Goal: Task Accomplishment & Management: Manage account settings

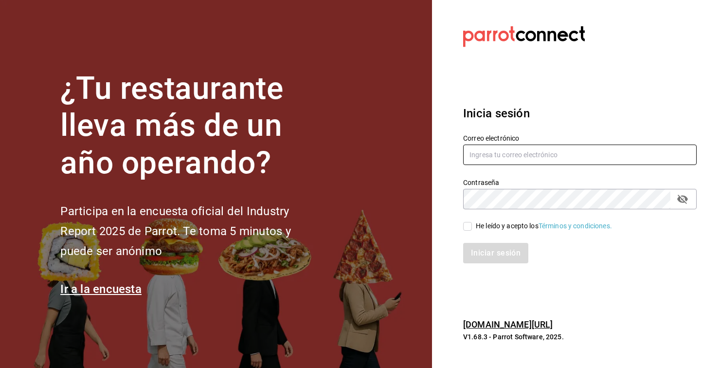
click at [516, 165] on input "text" at bounding box center [580, 155] width 234 height 20
type input "[EMAIL_ADDRESS][DOMAIN_NAME]"
click at [472, 231] on input "He leído y acepto los Términos y condiciones." at bounding box center [467, 226] width 9 height 9
checkbox input "true"
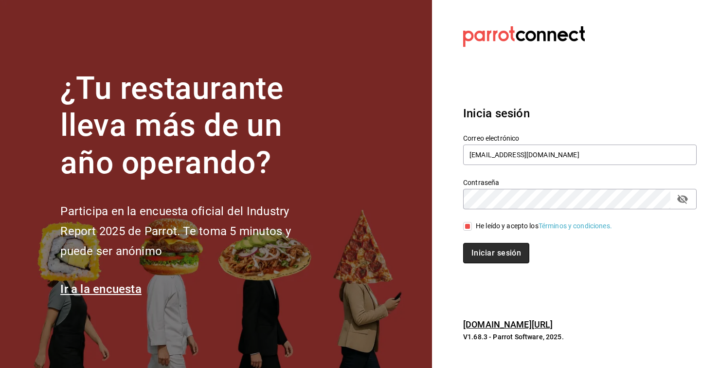
click at [490, 263] on button "Iniciar sesión" at bounding box center [496, 253] width 66 height 20
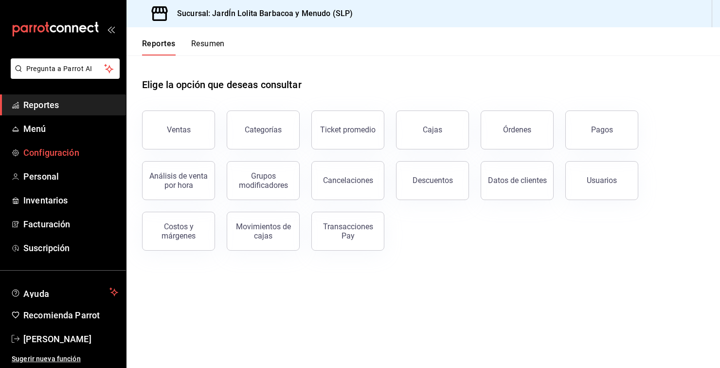
click at [44, 161] on link "Configuración" at bounding box center [63, 152] width 126 height 21
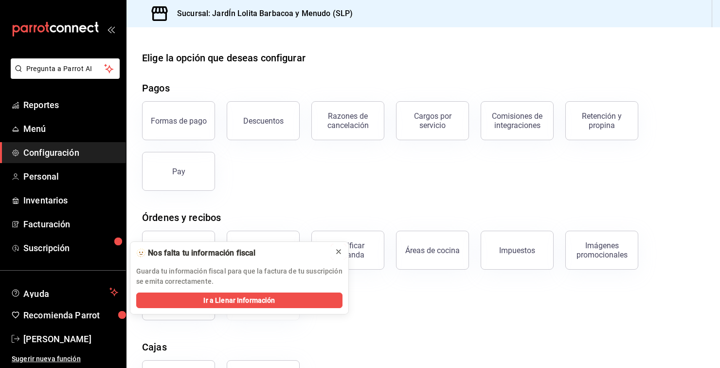
click at [335, 254] on icon at bounding box center [339, 252] width 8 height 8
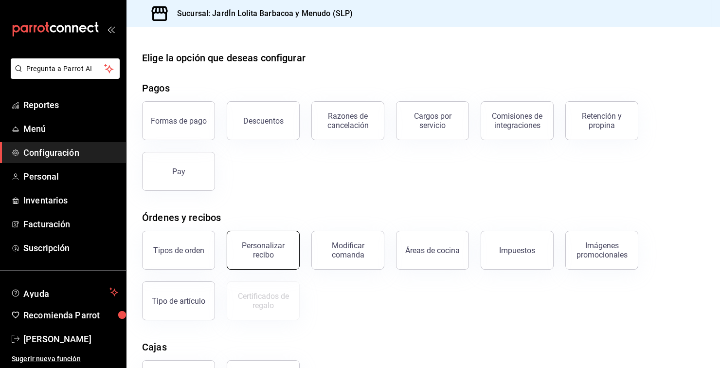
click at [280, 247] on div "Personalizar recibo" at bounding box center [263, 250] width 60 height 18
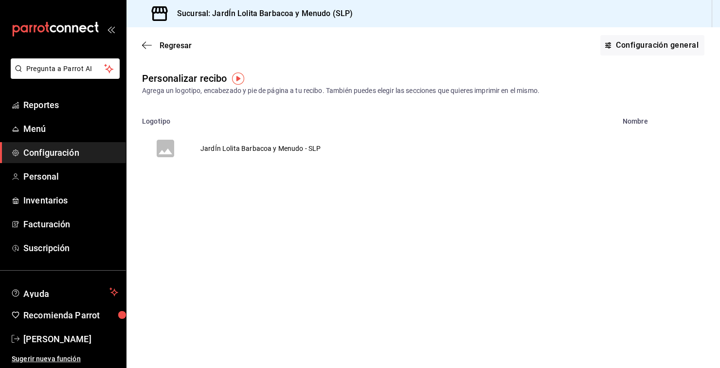
click at [416, 146] on tr "JardÍn Lolita Barbacoa y Menudo - SLP" at bounding box center [424, 148] width 594 height 47
click at [296, 150] on td "JardÍn Lolita Barbacoa y Menudo - SLP" at bounding box center [261, 148] width 144 height 47
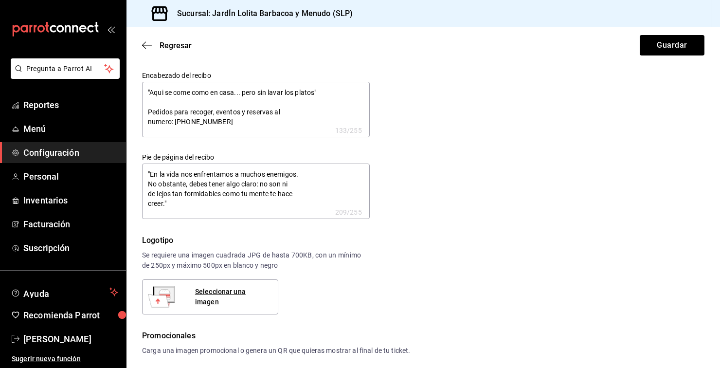
type textarea "x"
click at [165, 201] on textarea ""En la vida nos enfrentamos a muchos enemigos. No obstante, debes tener algo cl…" at bounding box center [256, 191] width 228 height 55
type textarea "x"
type textarea ""En la vida nos enfrentamos a muchos enemigos. No obstante, debes tener algo cl…"
type textarea "x"
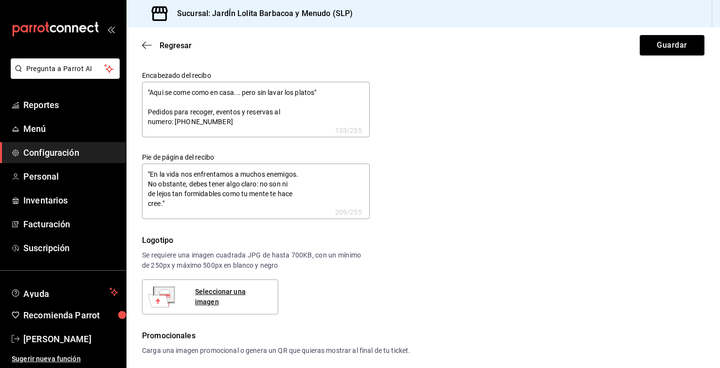
type textarea "x"
type textarea ""En la vida nos enfrentamos a muchos enemigos. No obstante, debes tener algo cl…"
type textarea "x"
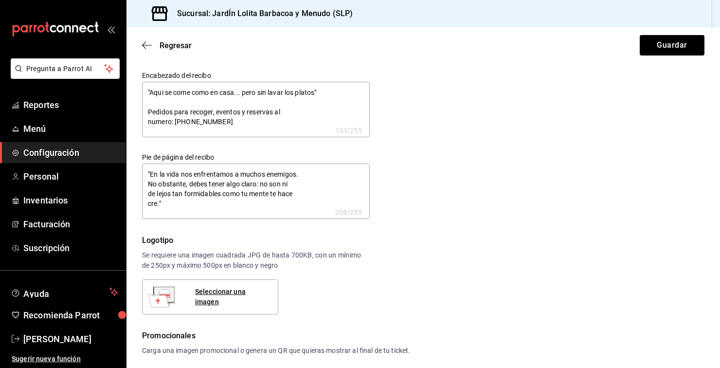
type textarea "x"
type textarea ""En la vida nos enfrentamos a muchos enemigos. No obstante, debes tener algo cl…"
type textarea "x"
type textarea ""En la vida nos enfrentamos a muchos enemigos. No obstante, debes tener algo cl…"
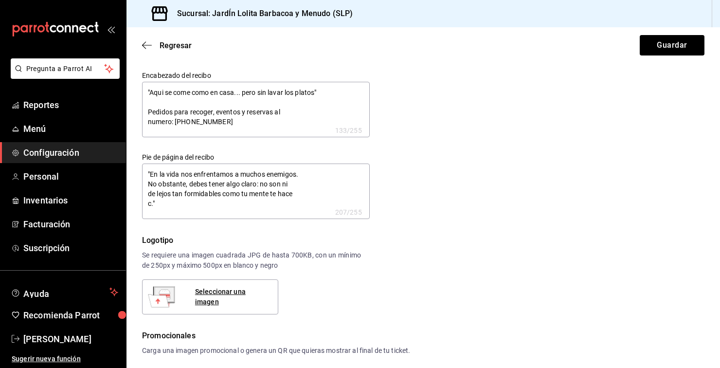
type textarea "x"
type textarea ""En la vida nos enfrentamos a muchos enemigos. No obstante, debes tener algo cl…"
type textarea "x"
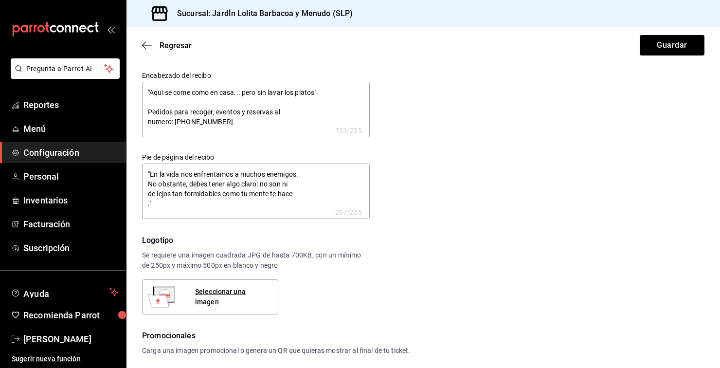
type textarea ""En la vida nos enfrentamos a muchos enemigos. No obstante, debes tener algo cl…"
type textarea "x"
type textarea ""En la vida nos enfrentamos a muchos enemigos. No obstante, debes tener algo cl…"
type textarea "x"
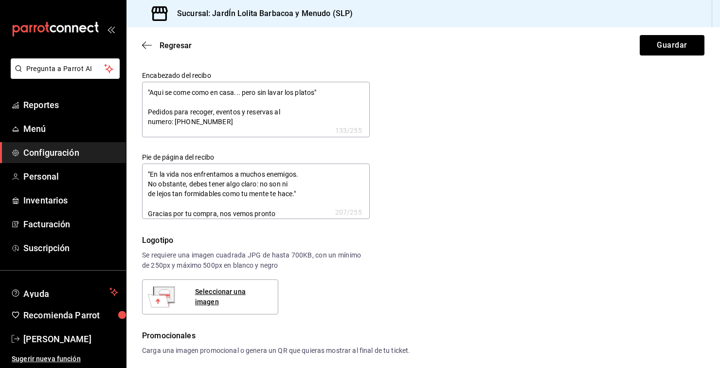
type textarea "x"
type textarea ""En la vida nos enfrentamos a muchos enemigos. No obstante, debes tener algo cl…"
type textarea "x"
type textarea ""En la vida nos enfrentamos a muchos enemigos. No obstante, debes tener algo cl…"
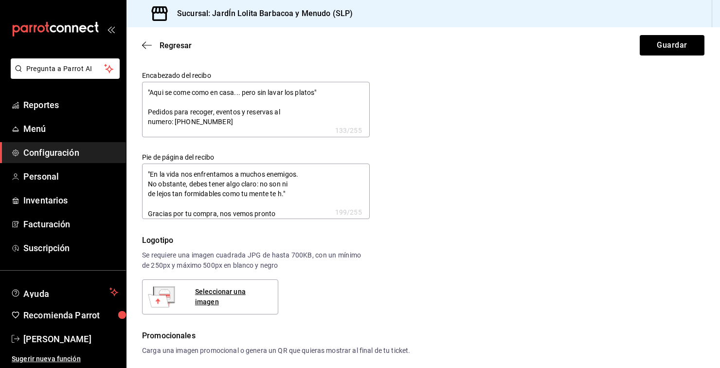
type textarea "x"
type textarea ""En la vida nos enfrentamos a muchos enemigos. No obstante, debes tener algo cl…"
type textarea "x"
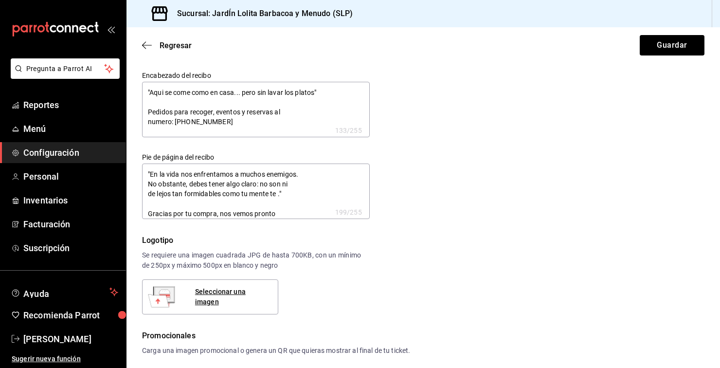
type textarea ""En la vida nos enfrentamos a muchos enemigos. No obstante, debes tener algo cl…"
type textarea "x"
type textarea ""En la vida nos enfrentamos a muchos enemigos. No obstante, debes tener algo cl…"
type textarea "x"
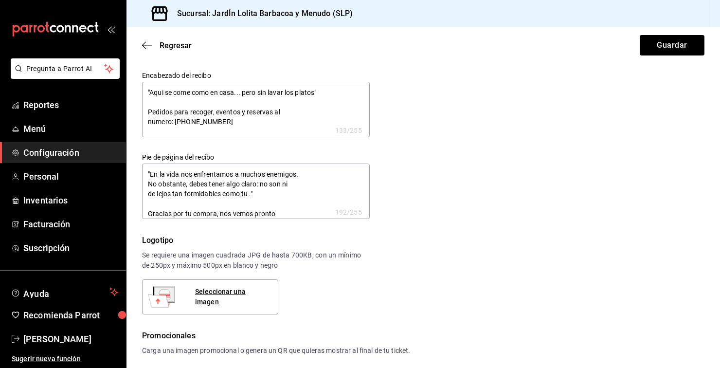
type textarea "x"
type textarea ""En la vida nos enfrentamos a muchos enemigos. No obstante, debes tener algo cl…"
type textarea "x"
type textarea ""En la vida nos enfrentamos a muchos enemigos. No obstante, debes tener algo cl…"
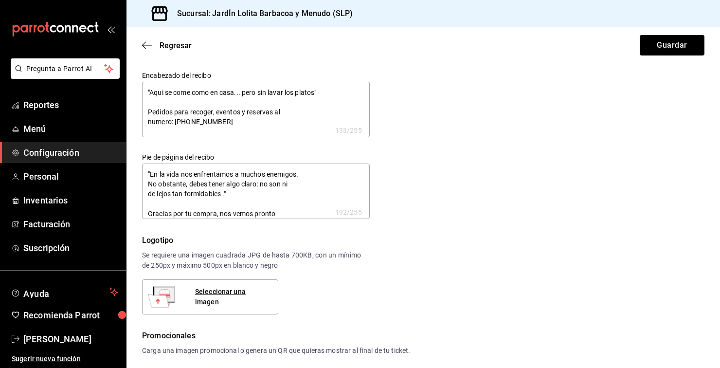
type textarea "x"
type textarea ""En la vida nos enfrentamos a muchos enemigos. No obstante, debes tener algo cl…"
type textarea "x"
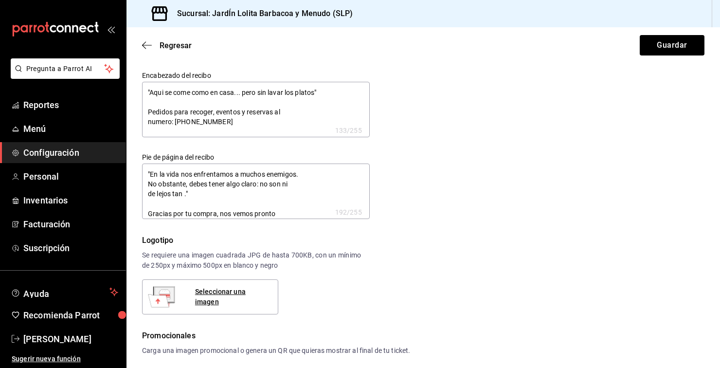
type textarea ""En la vida nos enfrentamos a muchos enemigos. No obstante, debes tener algo cl…"
type textarea "x"
type textarea ""En la vida nos enfrentamos a muchos enemigos. No obstante, debes tener algo cl…"
type textarea "x"
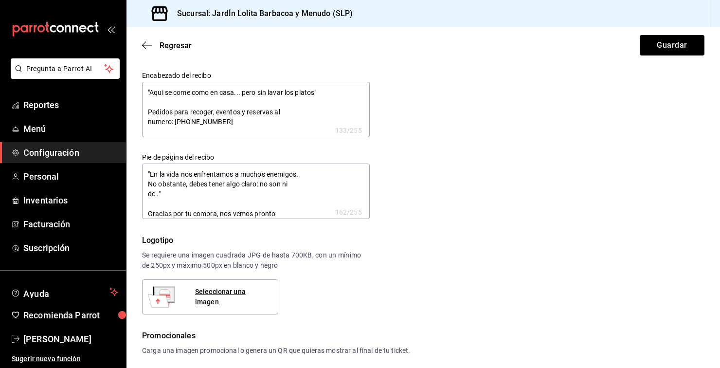
type textarea "x"
type textarea ""En la vida nos enfrentamos a muchos enemigos. No obstante, debes tener algo cl…"
type textarea "x"
type textarea ""En la vida nos enfrentamos a muchos enemigos. No obstante, debes tener algo cl…"
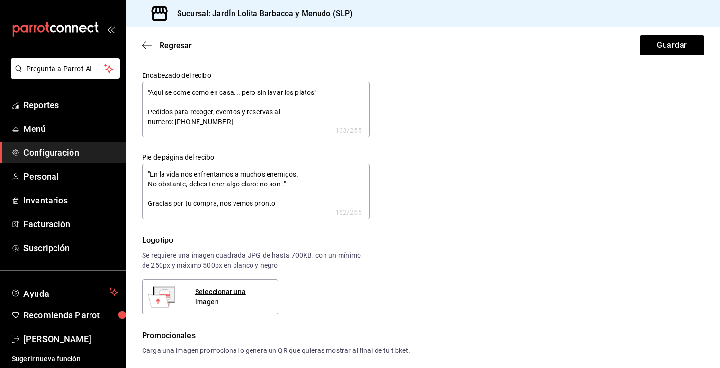
type textarea "x"
type textarea ""En la vida nos enfrentamos a muchos enemigos. No obstante, debes tener algo cl…"
type textarea "x"
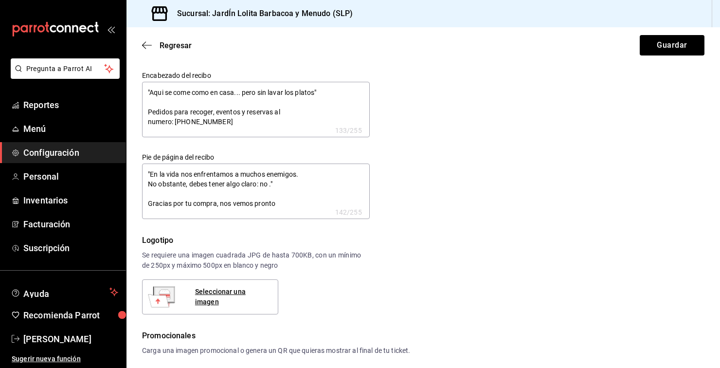
type textarea ""En la vida nos enfrentamos a muchos enemigos. No obstante, debes tener algo cl…"
type textarea "x"
type textarea ""En la vida nos enfrentamos a muchos enemigos. No obstante, debes tener algo cl…"
type textarea "x"
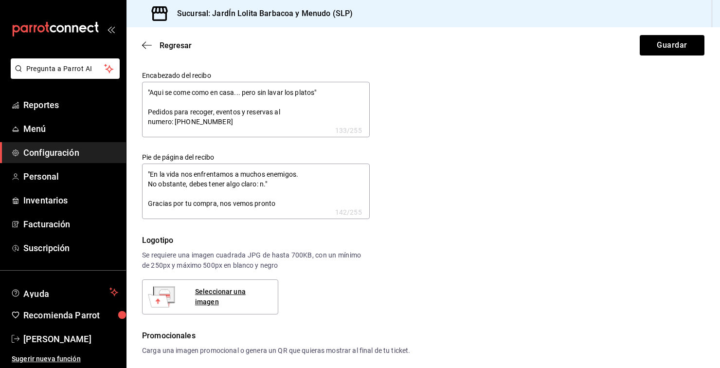
type textarea "x"
type textarea ""En la vida nos enfrentamos a muchos enemigos. No obstante, debes tener algo cl…"
type textarea "x"
type textarea ""En la vida nos enfrentamos a muchos enemigos. No obstante, debes tener algo cl…"
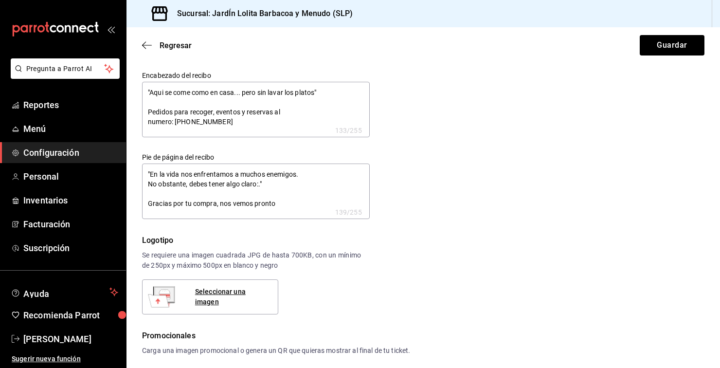
type textarea "x"
type textarea ""En la vida nos enfrentamos a muchos enemigos. No obstante, debes tener algo cl…"
type textarea "x"
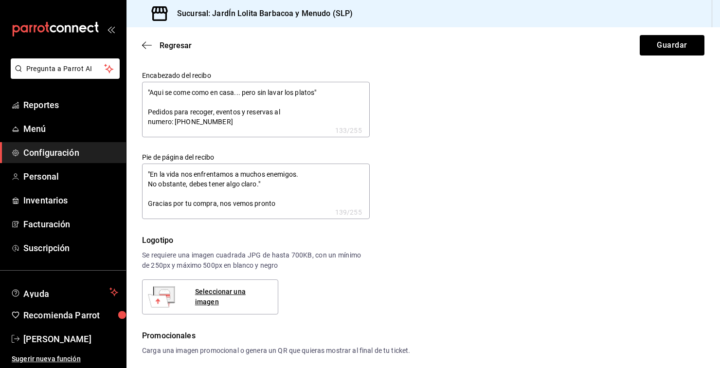
type textarea ""En la vida nos enfrentamos a muchos enemigos. No obstante, debes tener algo cl…"
type textarea "x"
type textarea ""En la vida nos enfrentamos a muchos enemigos. No obstante, debes tener algo cl…"
type textarea "x"
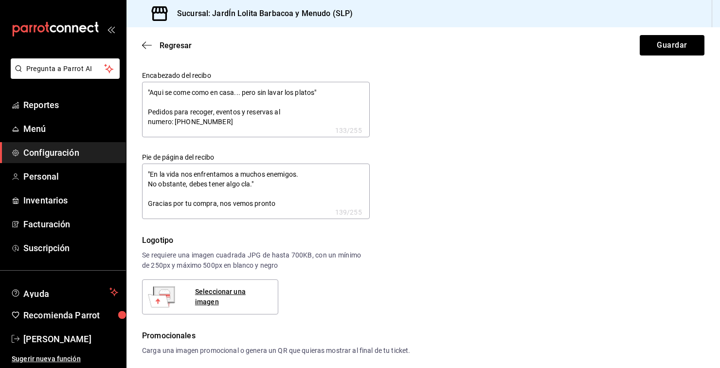
type textarea "x"
type textarea ""En la vida nos enfrentamos a muchos enemigos. No obstante, debes tener algo cl…"
type textarea "x"
type textarea ""En la vida nos enfrentamos a muchos enemigos. No obstante, debes tener algo c.…"
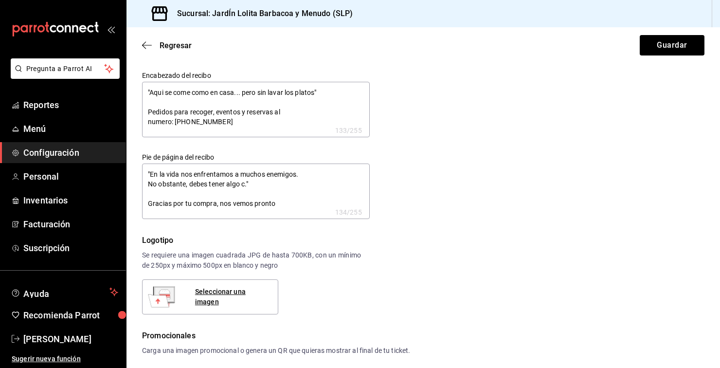
type textarea "x"
type textarea ""En la vida nos enfrentamos a muchos enemigos. No obstante, debes tener algo ."…"
type textarea "x"
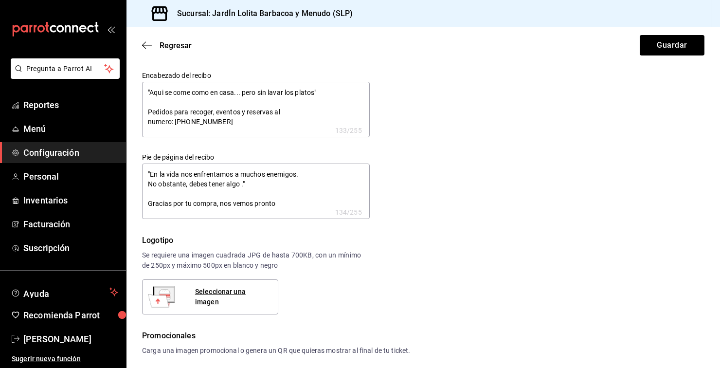
type textarea ""En la vida nos enfrentamos a muchos enemigos. No obstante, debes tener algo." …"
type textarea "x"
type textarea ""En la vida nos enfrentamos a muchos enemigos. No obstante, debes tener alg." G…"
type textarea "x"
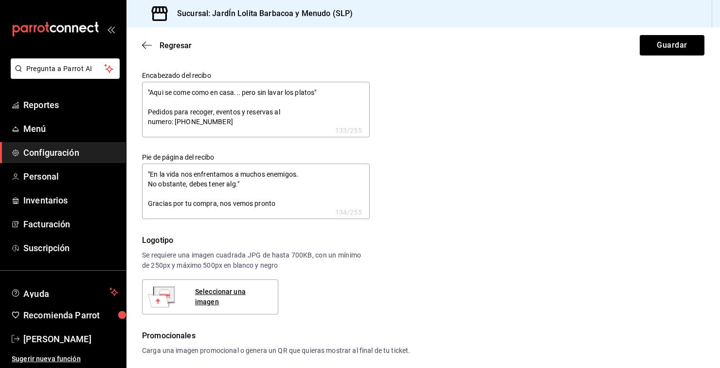
type textarea "x"
type textarea ""En la vida nos enfrentamos a muchos enemigos. No obstante, debes tener ." Grac…"
type textarea "x"
type textarea ""En la vida nos enfrentamos a muchos enemigos. No obstante, debes ." Gracias po…"
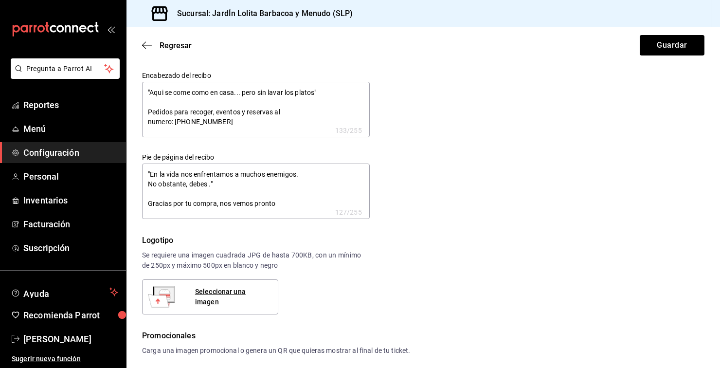
type textarea "x"
type textarea ""En la vida nos enfrentamos a muchos enemigos. No obstante, ." Gracias por tu c…"
type textarea "x"
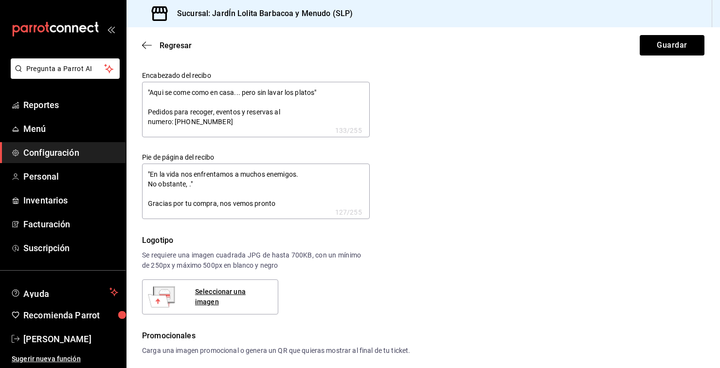
type textarea ""En la vida nos enfrentamos a muchos enemigos. No ." Gracias por tu compra, nos…"
type textarea "x"
type textarea ""En la vida nos enfrentamos a muchos enemigos. ." Gracias por tu compra, nos ve…"
type textarea "x"
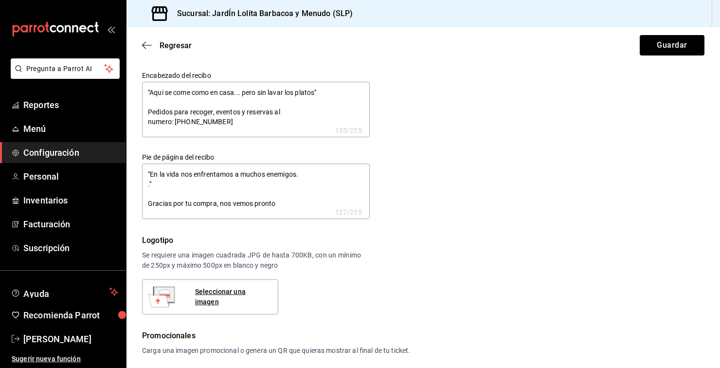
type textarea "x"
type textarea ""En la vida nos enfrentamos a muchos ." Gracias por tu compra, nos vemos pronto"
type textarea "x"
type textarea ""En la vida nos enfrentamos a ." Gracias por tu compra, nos vemos pronto"
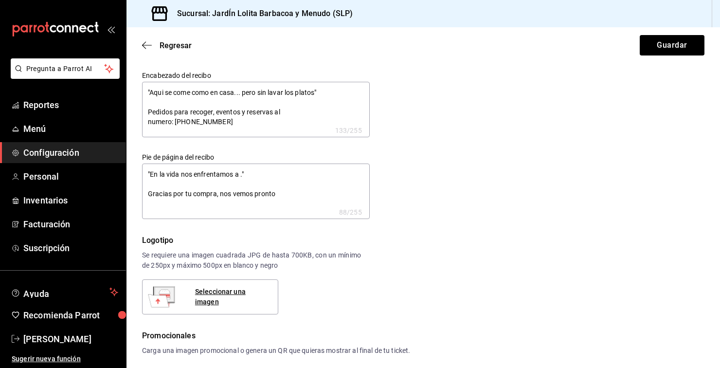
type textarea "x"
type textarea ""En la vida nos enfrentamos ." Gracias por tu compra, nos vemos pronto"
type textarea "x"
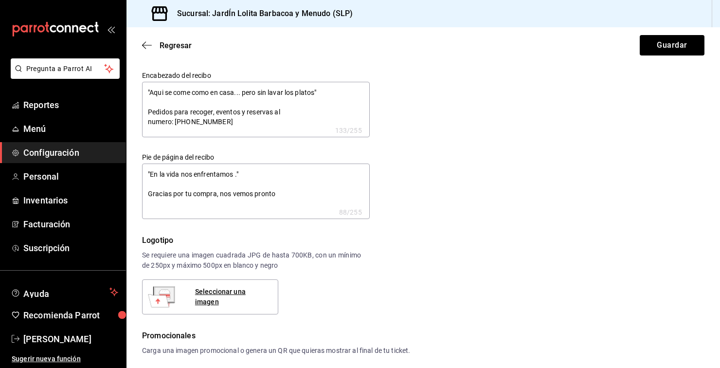
type textarea ""En la vida nos ." Gracias por tu compra, nos vemos pronto"
type textarea "x"
type textarea ""En la vida nos." Gracias por tu compra, nos vemos pronto"
type textarea "x"
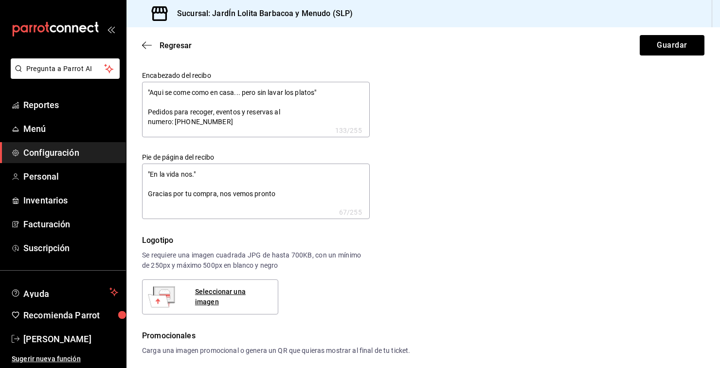
type textarea "x"
type textarea ""En la vida no." Gracias por tu compra, nos vemos pronto"
type textarea "x"
type textarea ""En la vida n." Gracias por tu compra, nos vemos pronto"
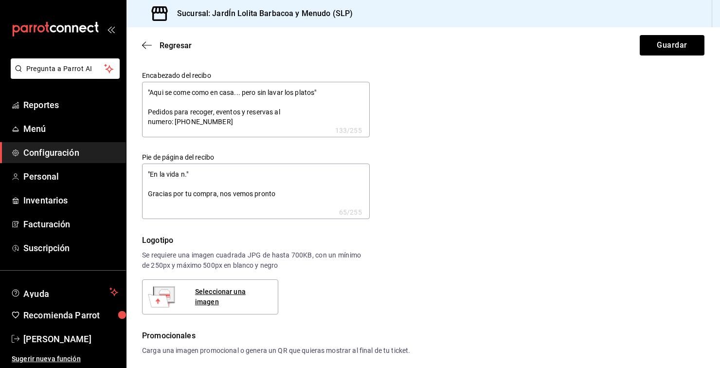
type textarea "x"
type textarea ""En la vida ." Gracias por tu compra, nos vemos pronto"
type textarea "x"
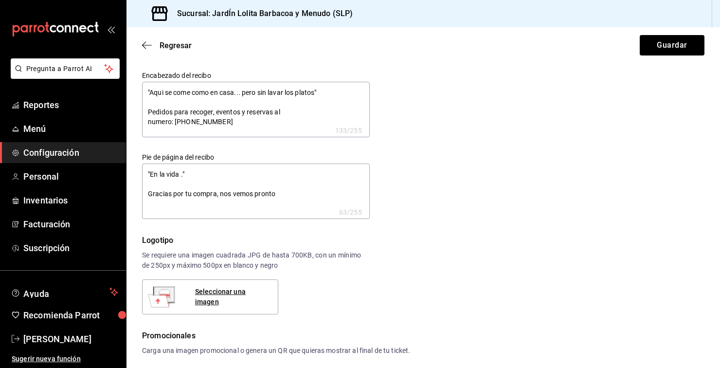
type textarea ""En la vida." Gracias por tu compra, nos vemos pronto"
type textarea "x"
type textarea ""En la vid." Gracias por tu compra, nos vemos pronto"
type textarea "x"
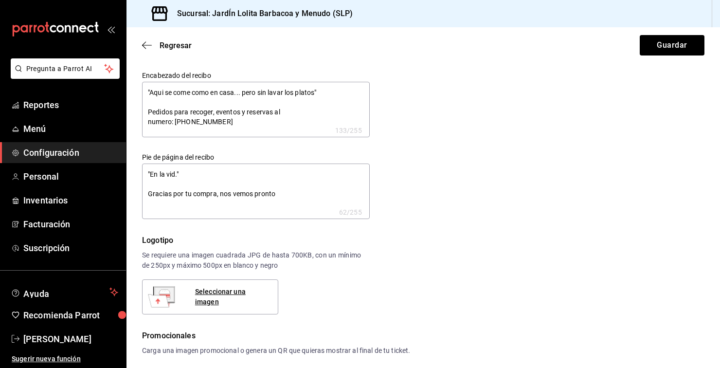
type textarea "x"
type textarea ""En la vi." Gracias por tu compra, nos vemos pronto"
type textarea "x"
type textarea ""En la v." Gracias por tu compra, nos vemos pronto"
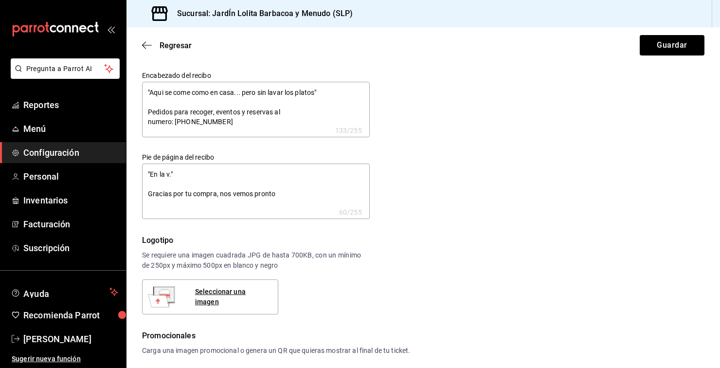
type textarea "x"
type textarea ""En la ." Gracias por tu compra, nos vemos pronto"
type textarea "x"
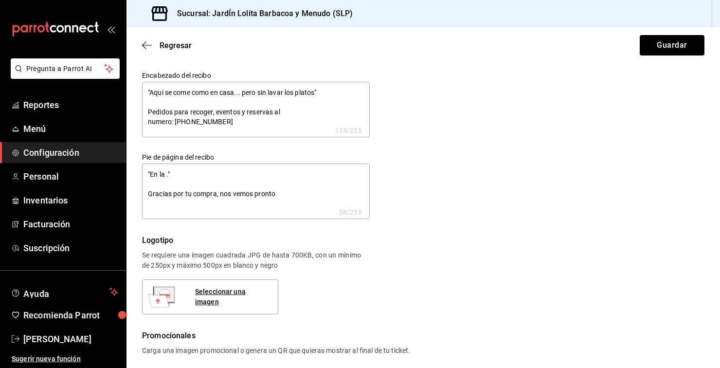
type textarea ""En la." Gracias por tu compra, nos vemos pronto"
type textarea "x"
type textarea ""En l." Gracias por tu compra, nos vemos pronto"
type textarea "x"
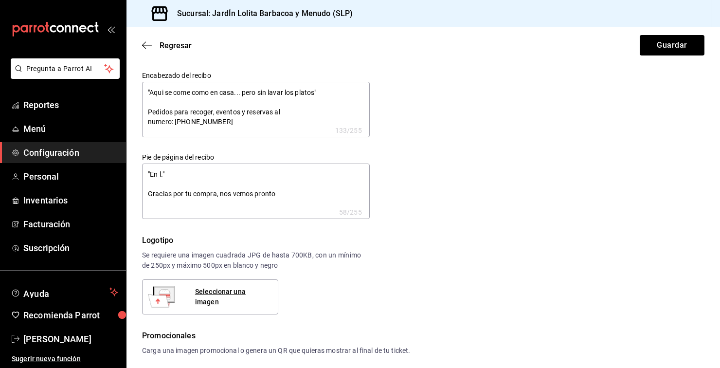
type textarea "x"
type textarea ""En ." Gracias por tu compra, nos vemos pronto"
type textarea "x"
type textarea ""En." Gracias por tu compra, nos vemos pronto"
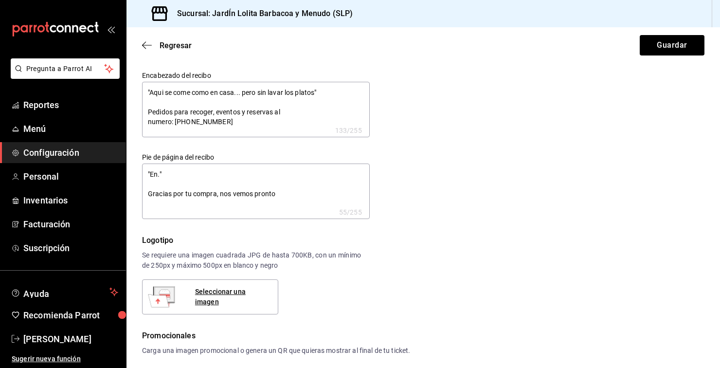
type textarea "x"
type textarea ""E." Gracias por tu compra, nos vemos pronto"
type textarea "x"
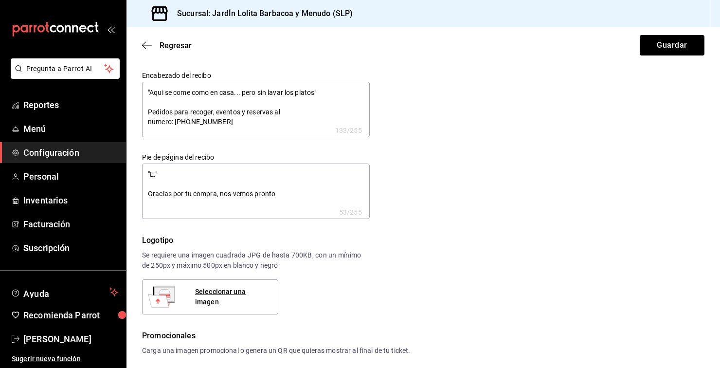
type textarea ""." Gracias por tu compra, nos vemos pronto"
type textarea "x"
type textarea ""N." Gracias por tu compra, nos vemos pronto"
type textarea "x"
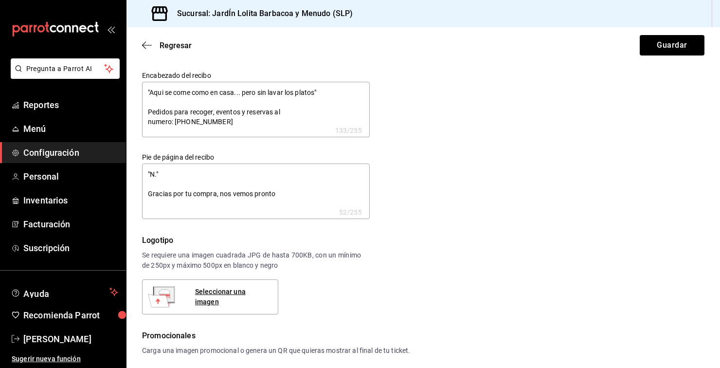
type textarea "x"
type textarea ""No." Gracias por tu compra, nos vemos pronto"
type textarea "x"
type textarea ""No ." Gracias por tu compra, nos vemos pronto"
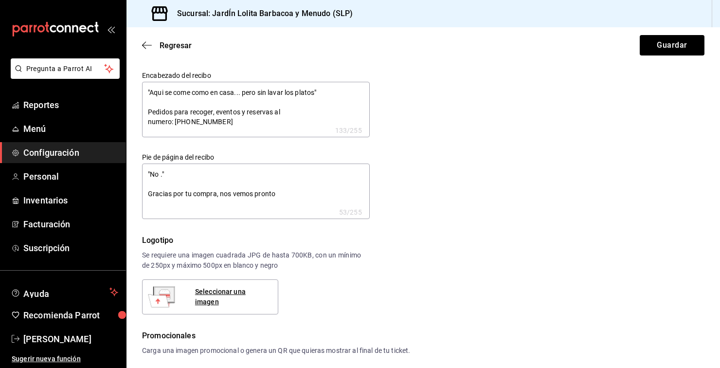
type textarea "x"
type textarea ""No p." Gracias por tu compra, nos vemos pronto"
type textarea "x"
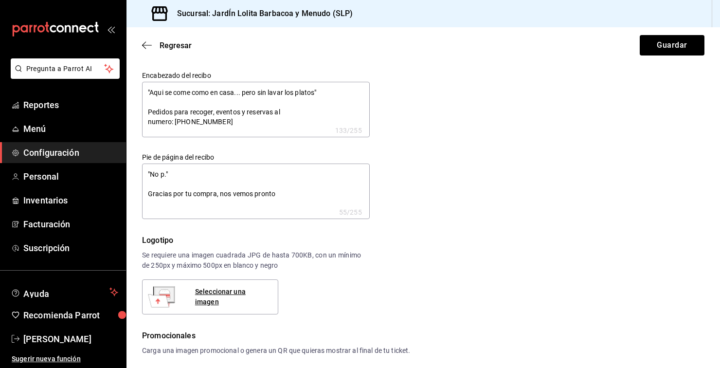
type textarea ""No po." Gracias por tu compra, nos vemos pronto"
type textarea "x"
type textarea ""No por." Gracias por tu compra, nos vemos pronto"
type textarea "x"
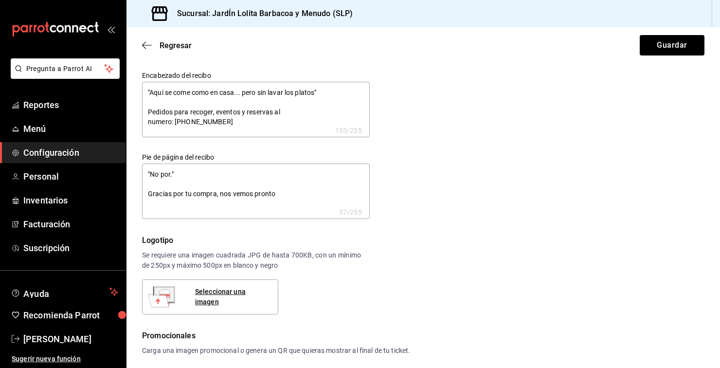
type textarea "x"
type textarea ""No por ." Gracias por tu compra, nos vemos pronto"
type textarea "x"
type textarea ""No por m." Gracias por tu compra, nos vemos pronto"
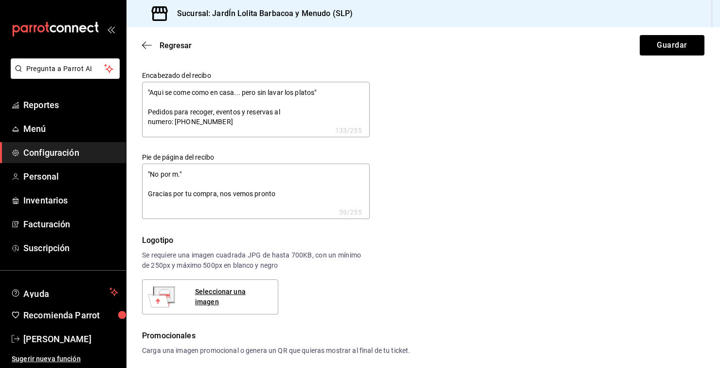
type textarea "x"
type textarea ""No por mu." Gracias por tu compra, nos vemos pronto"
type textarea "x"
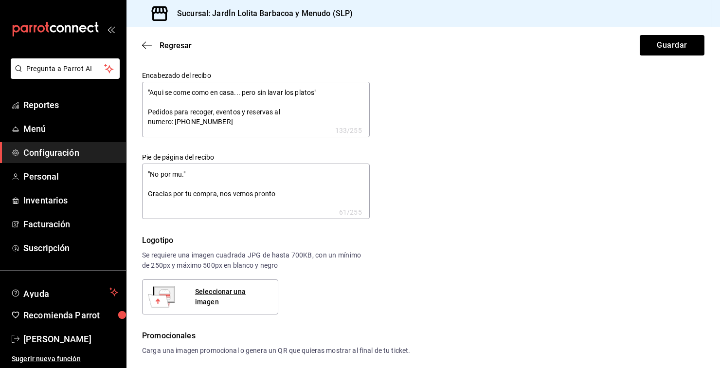
type textarea ""No por muc." Gracias por tu compra, nos vemos pronto"
click at [258, 174] on textarea ""No por mucho madrugar amanece más temprano." Gracias por tu compra, nos vemos …" at bounding box center [256, 191] width 228 height 55
click at [272, 174] on textarea ""No por mucho madrugar amanece más temprano." Gracias por tu compra, nos vemos …" at bounding box center [256, 191] width 228 height 55
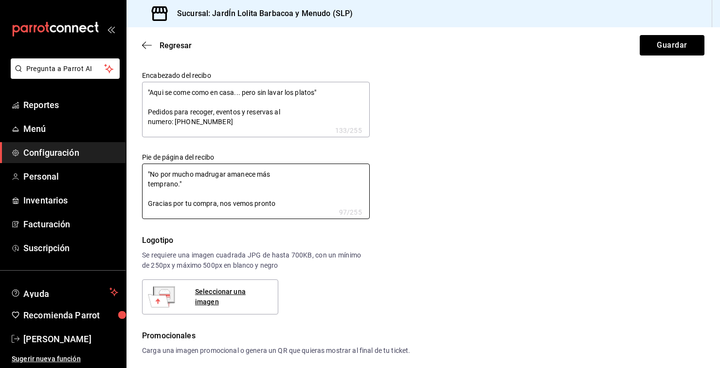
click at [425, 188] on div "Encabezado del recibo "Aqui se come como en casa... pero sin lavar los platos" …" at bounding box center [417, 139] width 574 height 160
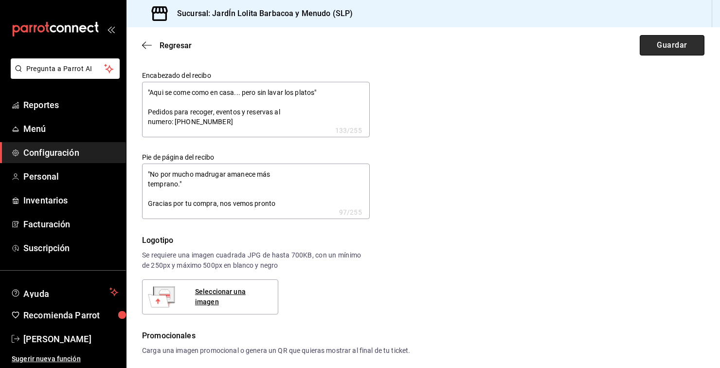
click at [673, 46] on button "Guardar" at bounding box center [672, 45] width 65 height 20
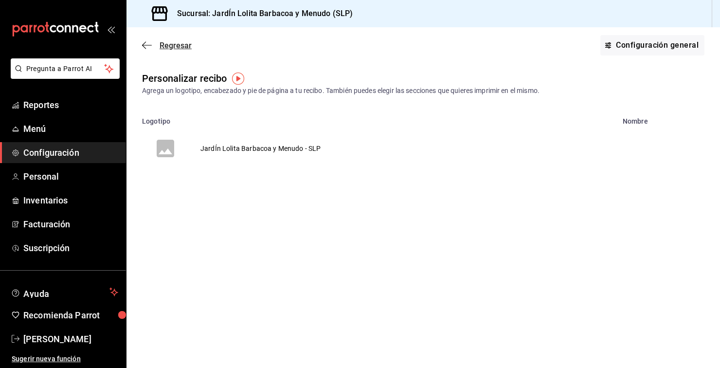
click at [148, 43] on icon "button" at bounding box center [147, 45] width 10 height 9
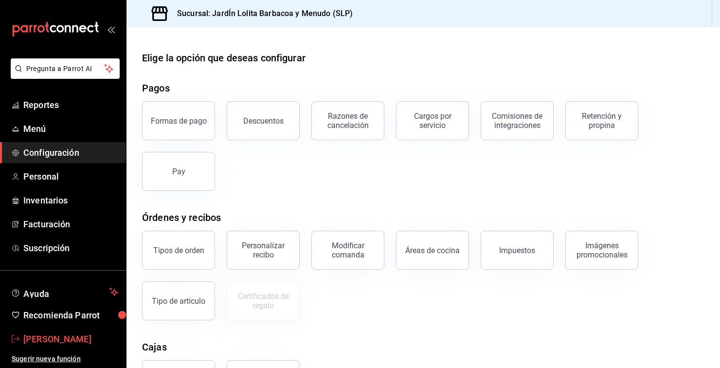
click at [58, 340] on span "Rolando Fuentes" at bounding box center [70, 338] width 95 height 13
